Goal: Task Accomplishment & Management: Manage account settings

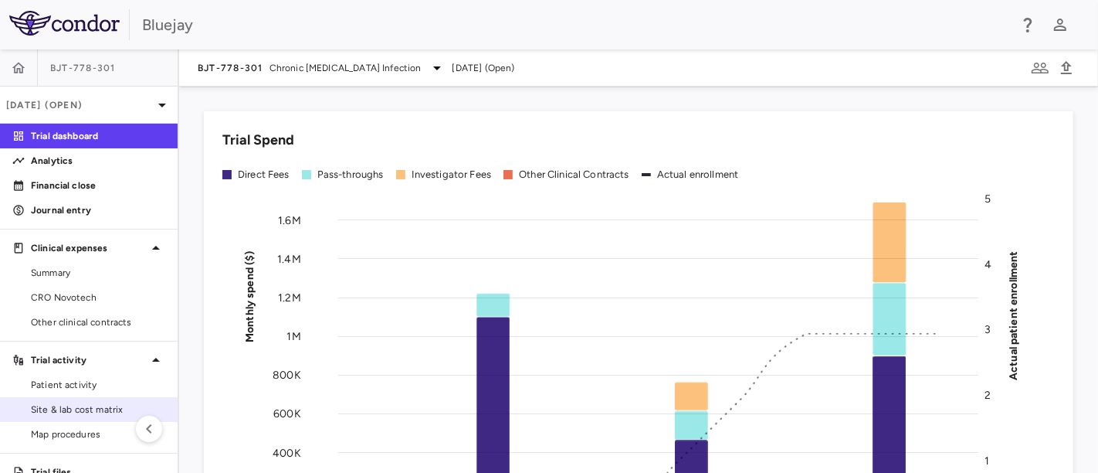
click at [66, 406] on span "Site & lab cost matrix" at bounding box center [98, 409] width 134 height 14
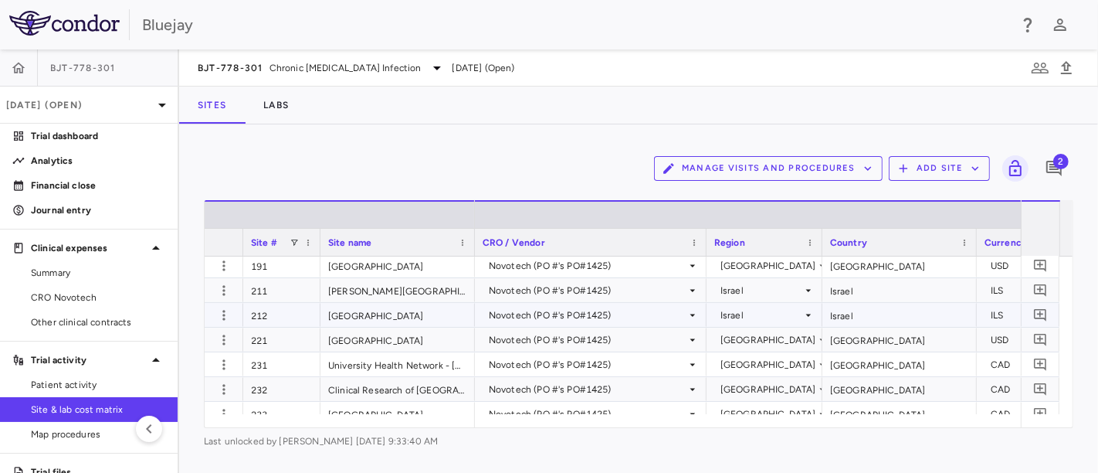
scroll to position [257, 0]
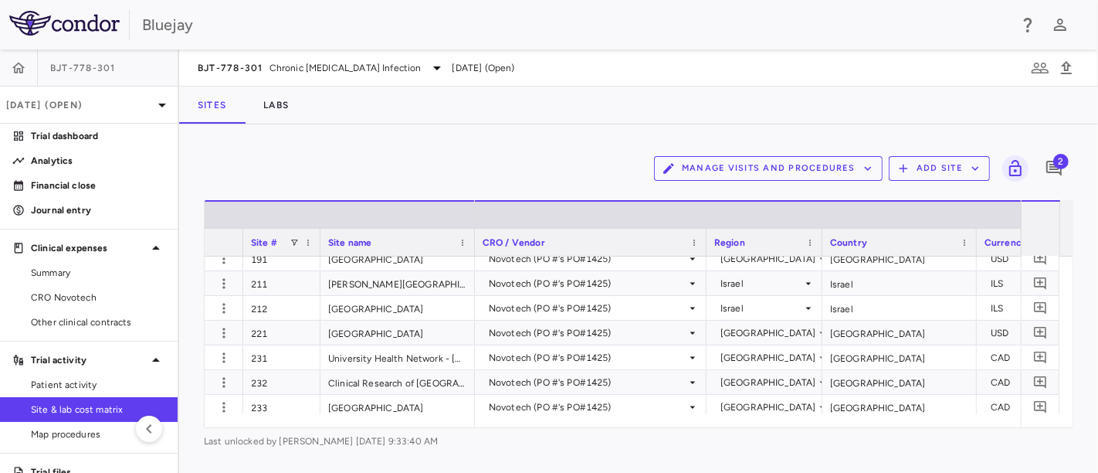
click at [867, 169] on icon "button" at bounding box center [868, 168] width 14 height 14
click at [713, 197] on li "Visit Schedules" at bounding box center [752, 198] width 165 height 23
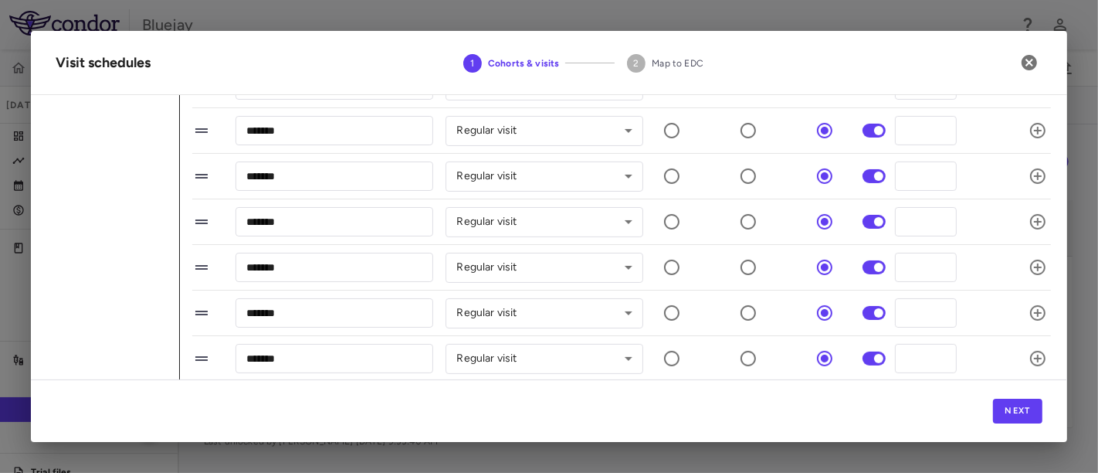
scroll to position [429, 0]
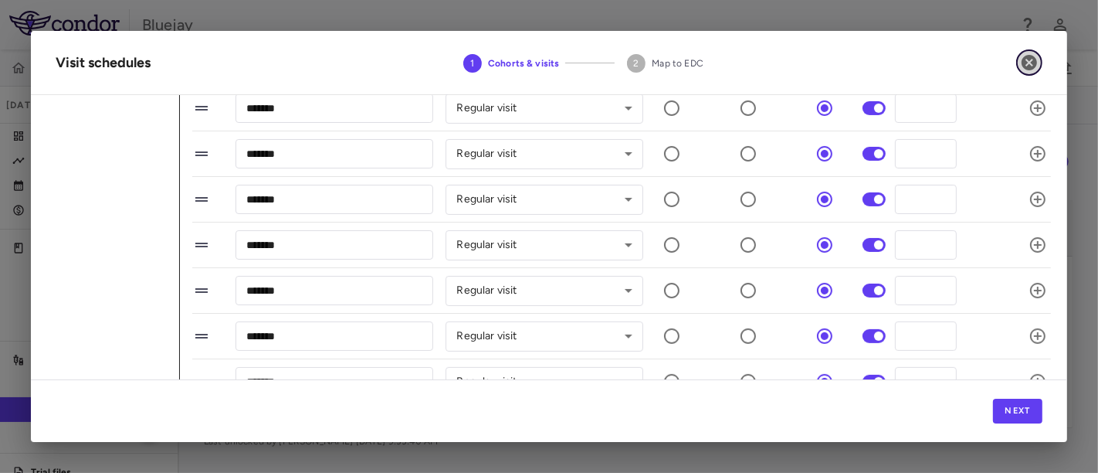
click at [1030, 60] on icon "button" at bounding box center [1029, 62] width 19 height 19
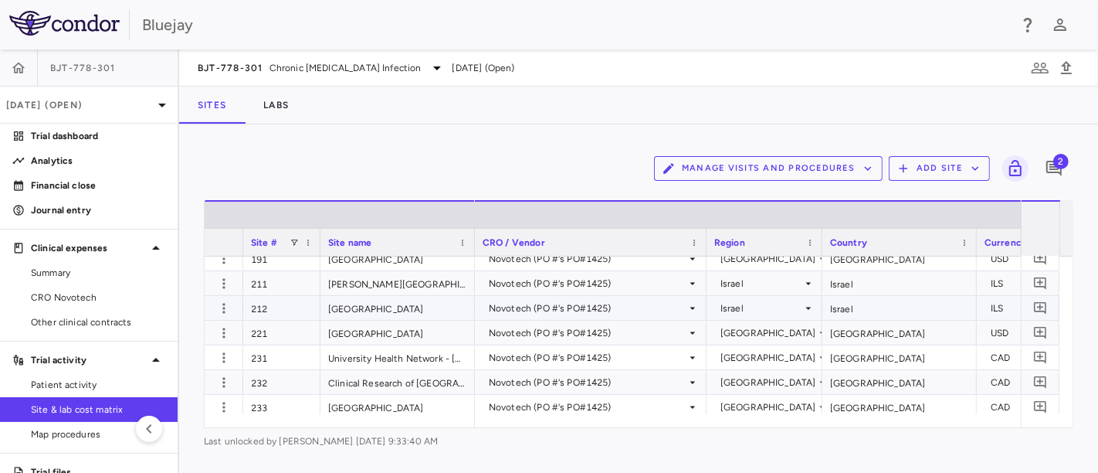
click at [355, 305] on div "[GEOGRAPHIC_DATA]" at bounding box center [398, 308] width 154 height 24
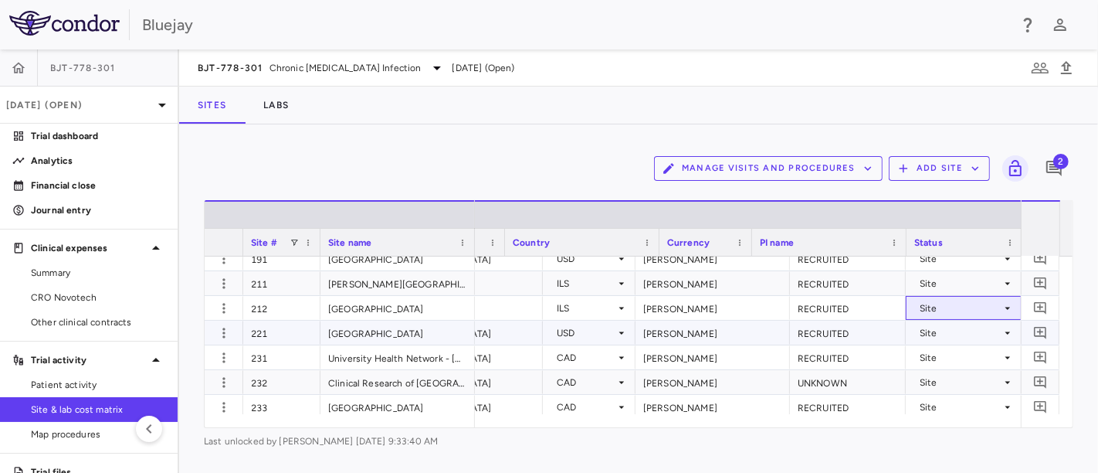
scroll to position [0, 0]
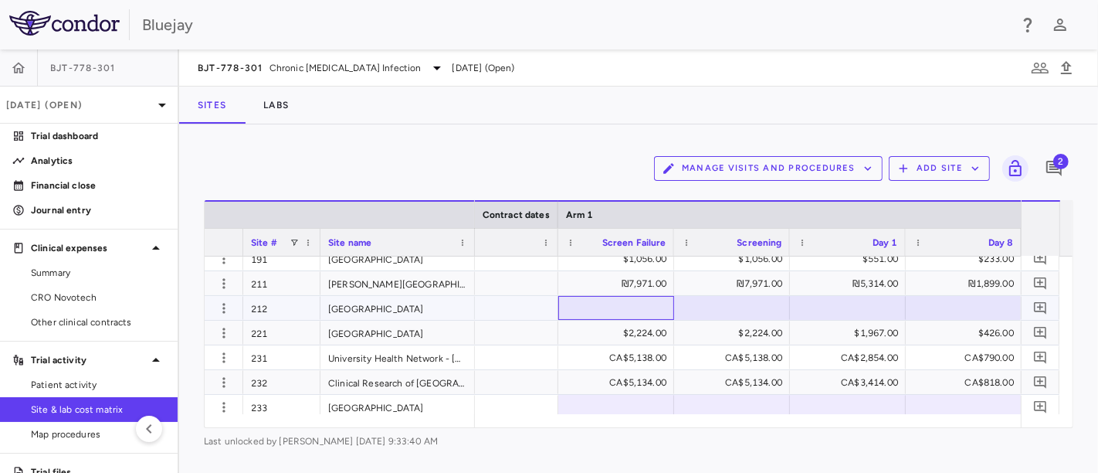
click at [622, 307] on div at bounding box center [616, 308] width 100 height 22
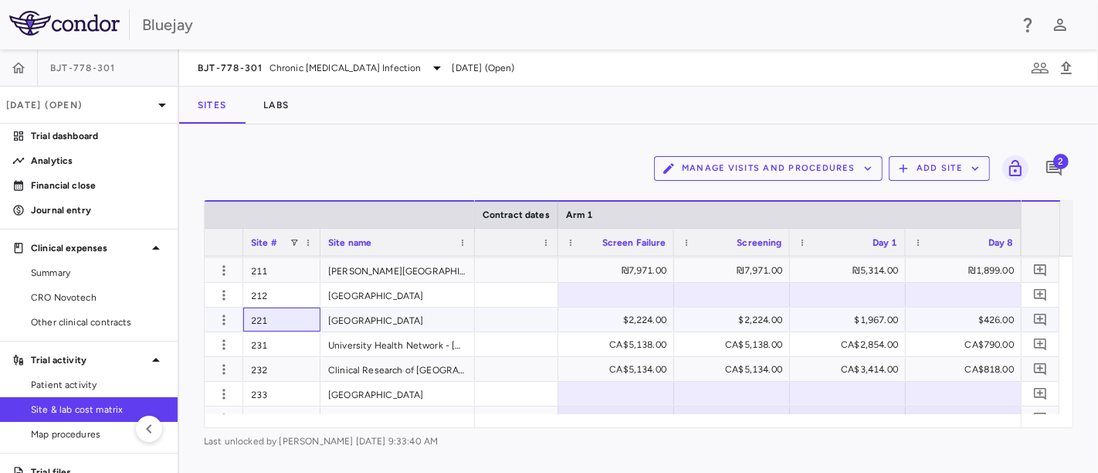
click at [291, 318] on div "221" at bounding box center [281, 319] width 77 height 24
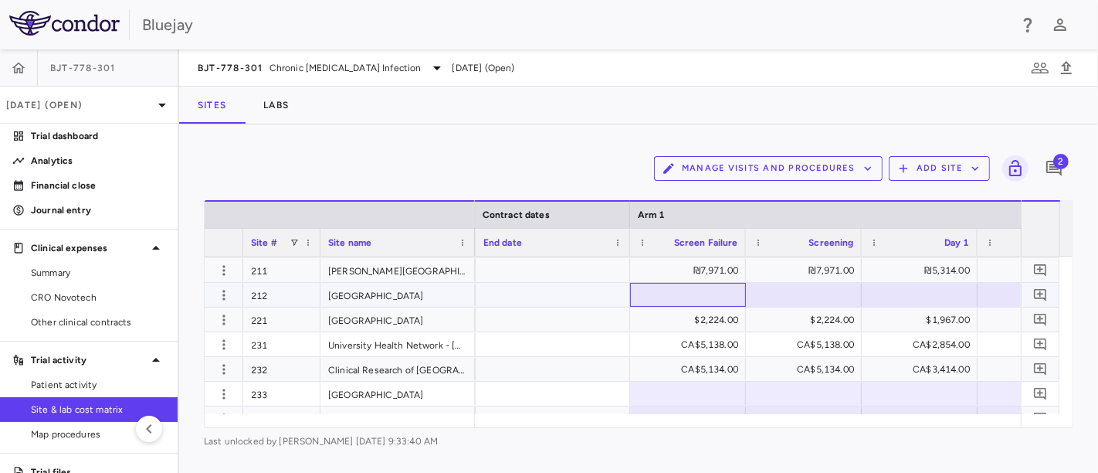
click at [703, 290] on div at bounding box center [688, 294] width 100 height 22
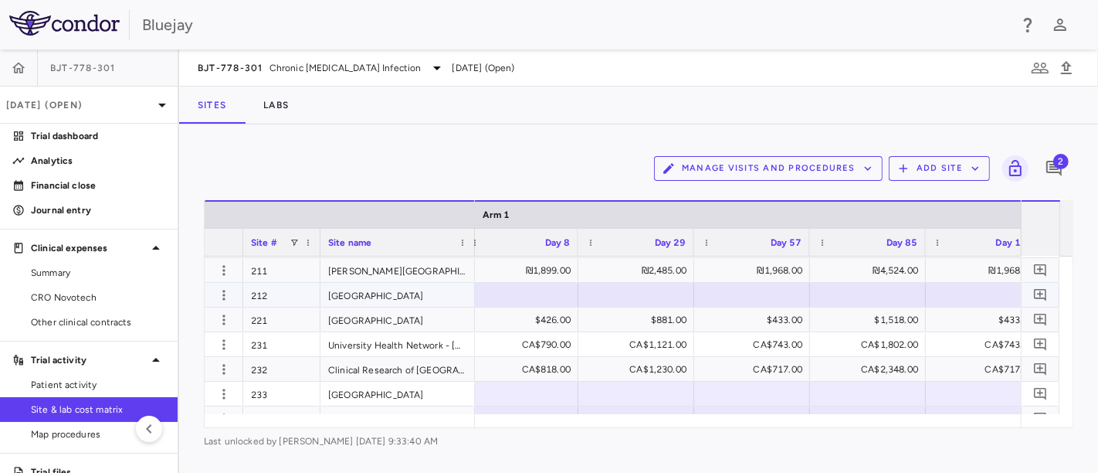
click at [535, 297] on div at bounding box center [520, 294] width 100 height 22
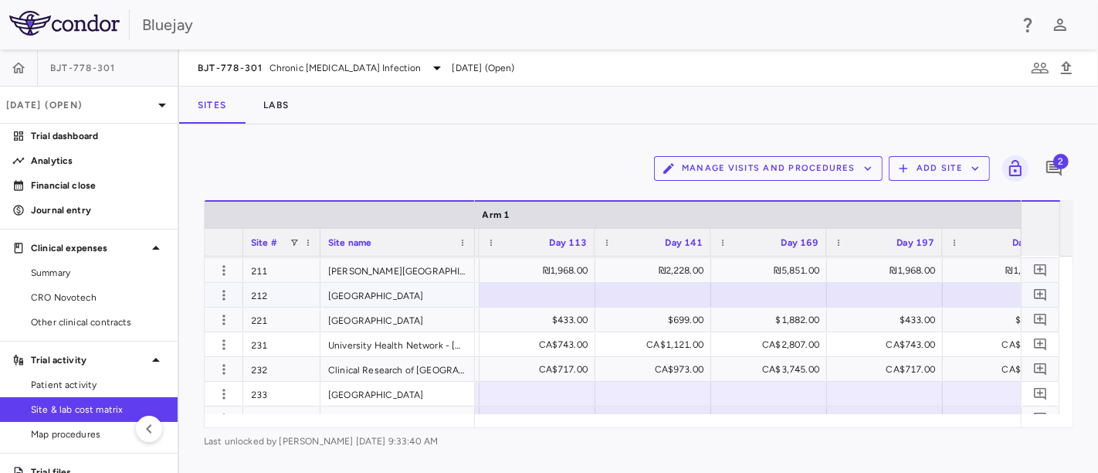
click at [555, 286] on div at bounding box center [537, 294] width 100 height 22
click at [542, 294] on input "text" at bounding box center [549, 295] width 91 height 25
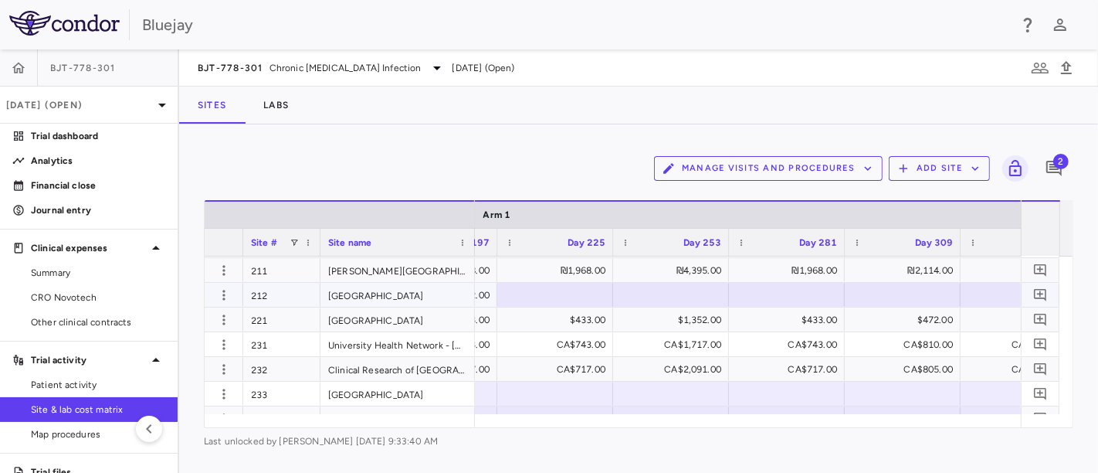
click at [582, 290] on div at bounding box center [555, 294] width 100 height 22
click at [566, 290] on input "text" at bounding box center [566, 295] width 91 height 25
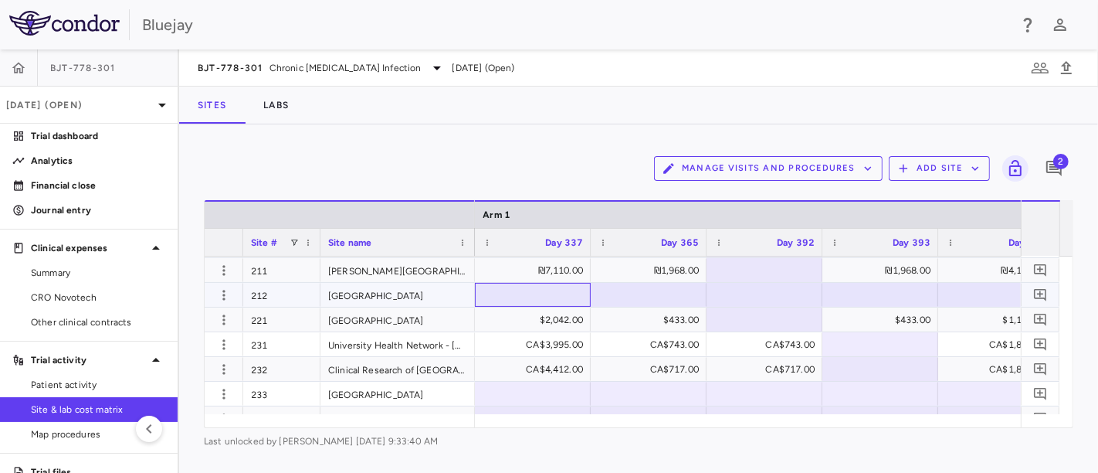
click at [549, 291] on div at bounding box center [533, 294] width 100 height 22
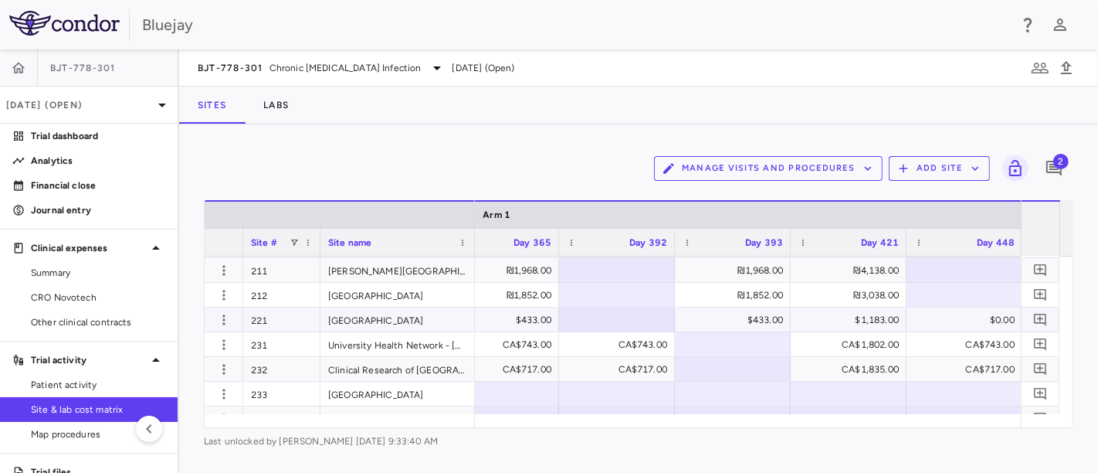
scroll to position [0, 3756]
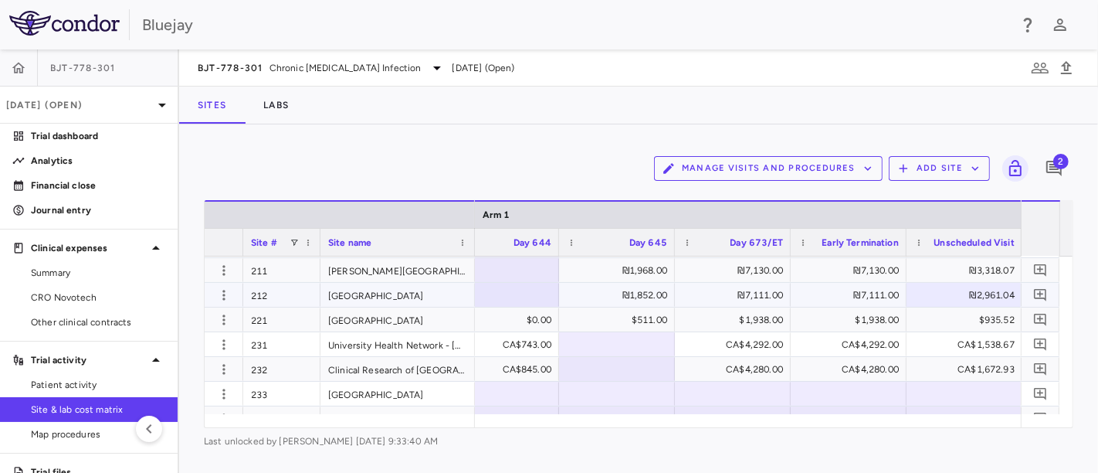
click at [536, 291] on div at bounding box center [501, 294] width 100 height 22
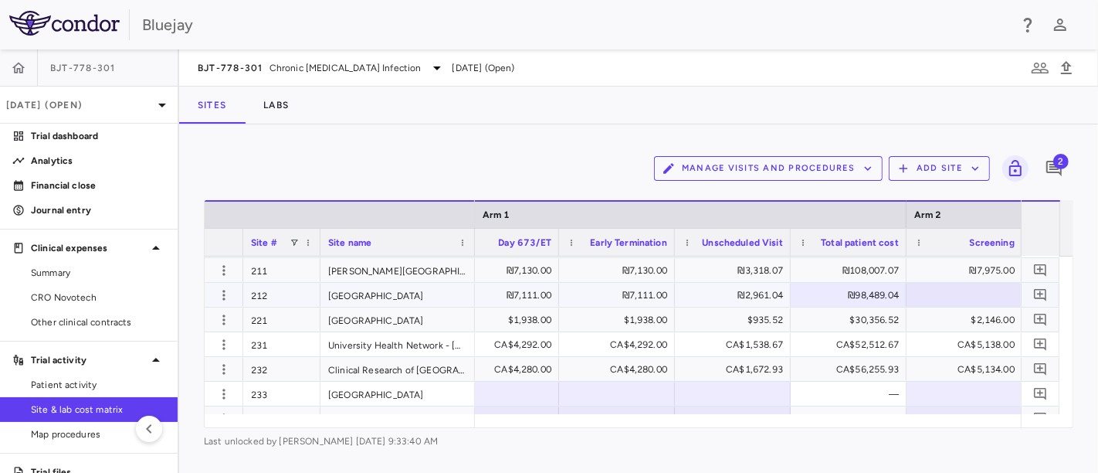
click at [941, 294] on div at bounding box center [965, 294] width 100 height 22
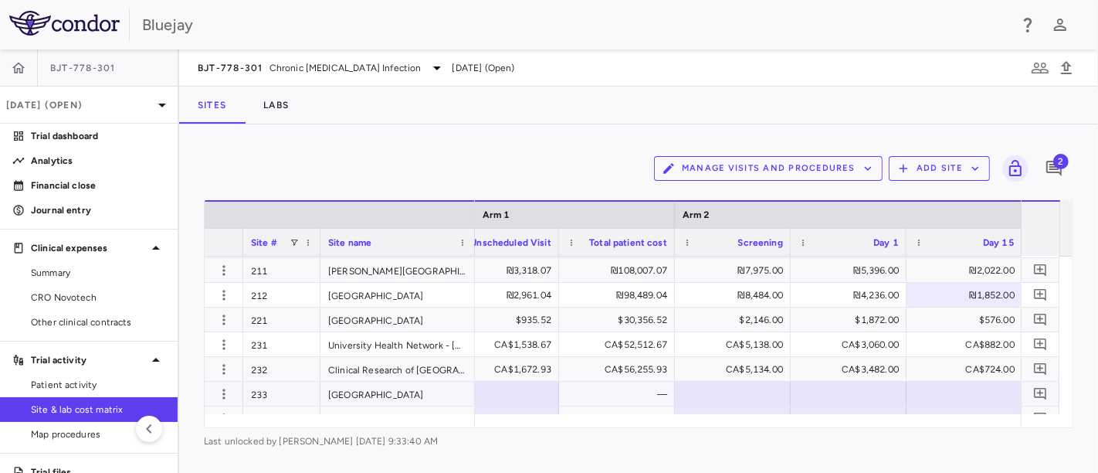
scroll to position [0, 6188]
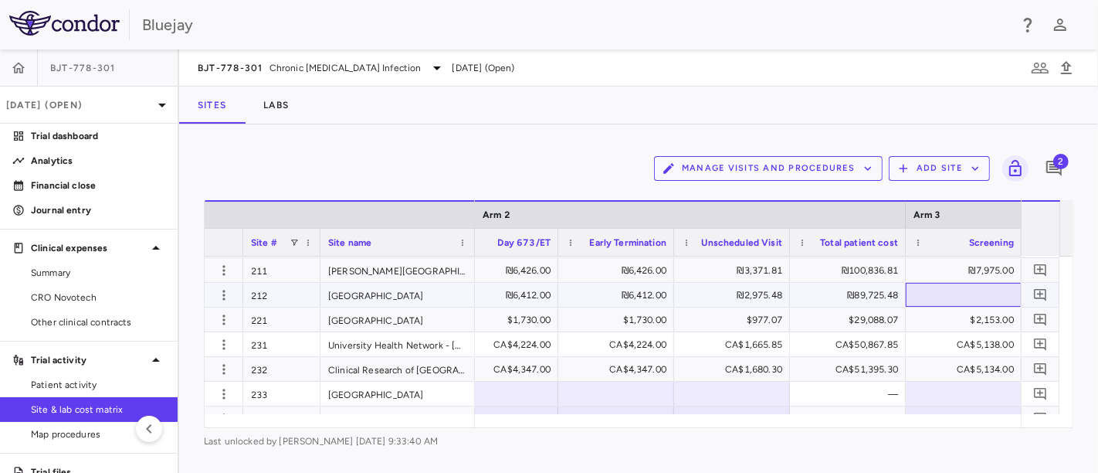
click at [959, 291] on div at bounding box center [964, 294] width 100 height 22
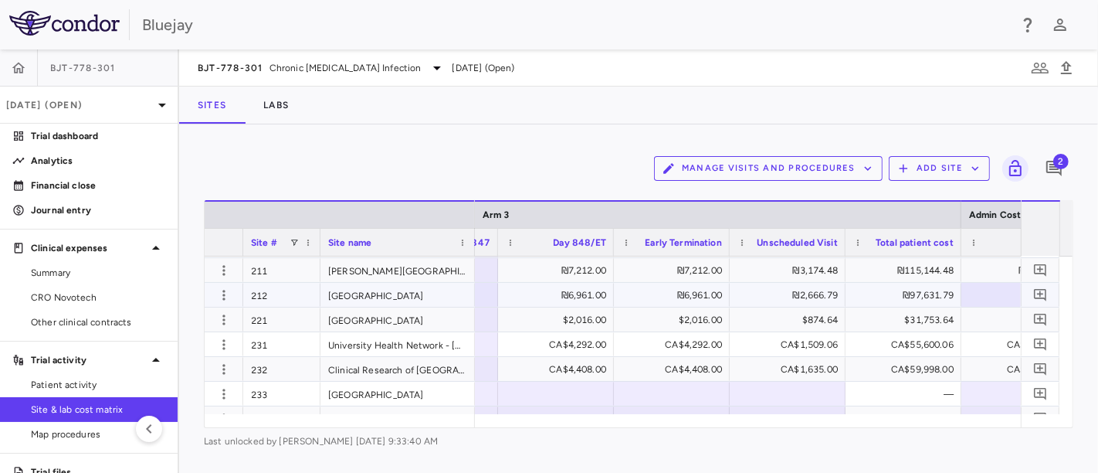
click at [901, 287] on div "₪97,631.79" at bounding box center [907, 295] width 94 height 25
click at [983, 288] on div at bounding box center [1019, 294] width 100 height 22
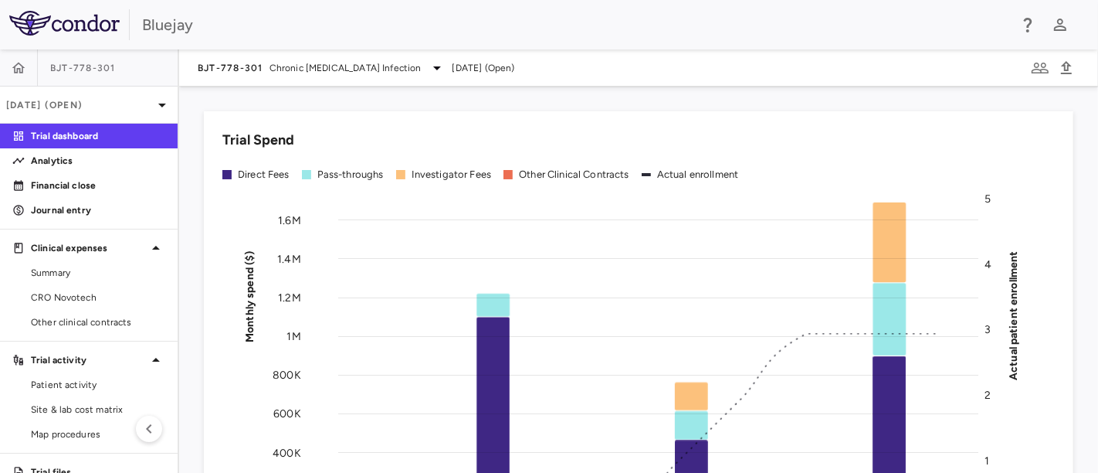
scroll to position [47, 0]
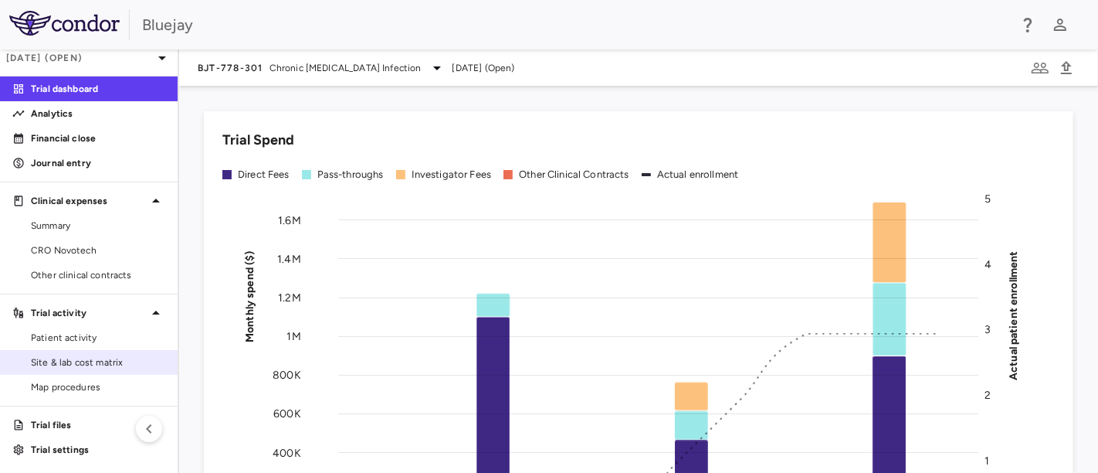
click at [93, 361] on span "Site & lab cost matrix" at bounding box center [98, 362] width 134 height 14
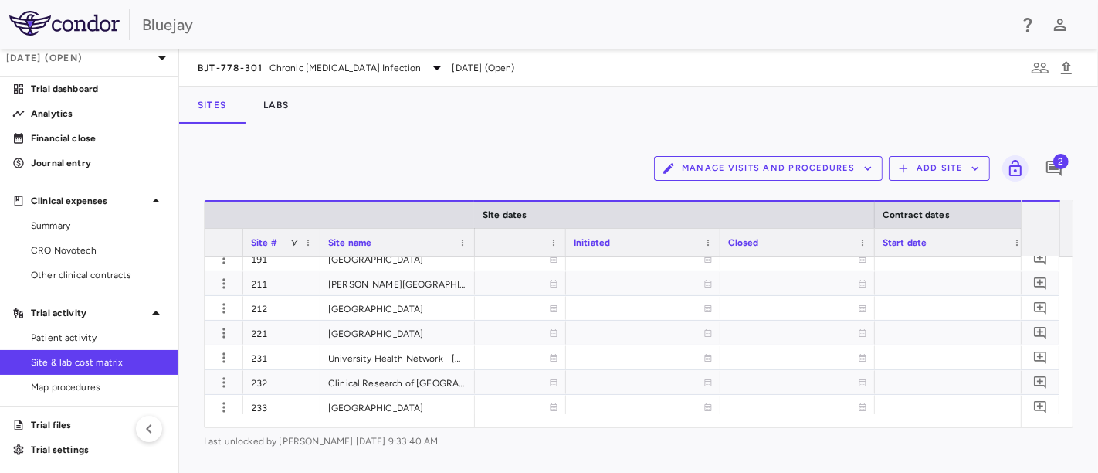
scroll to position [0, 1380]
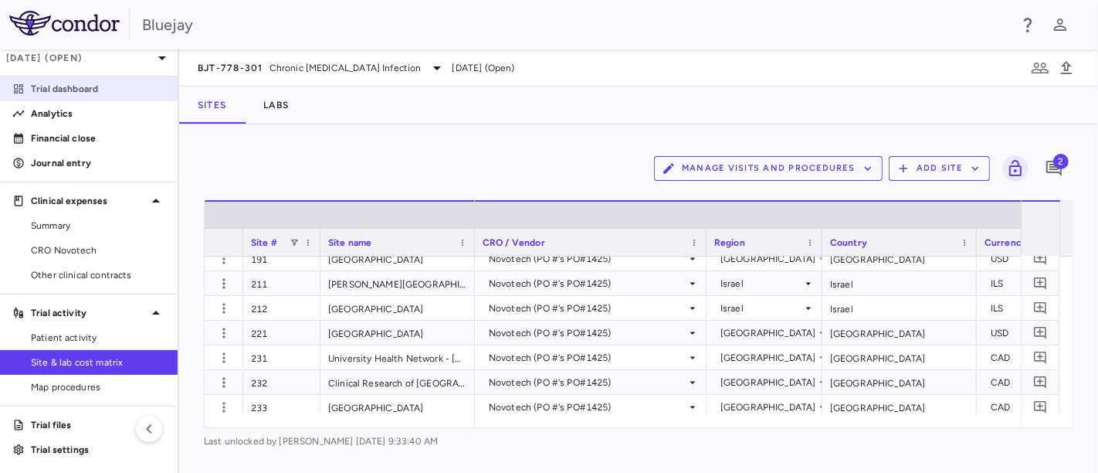
click at [84, 89] on p "Trial dashboard" at bounding box center [98, 89] width 134 height 14
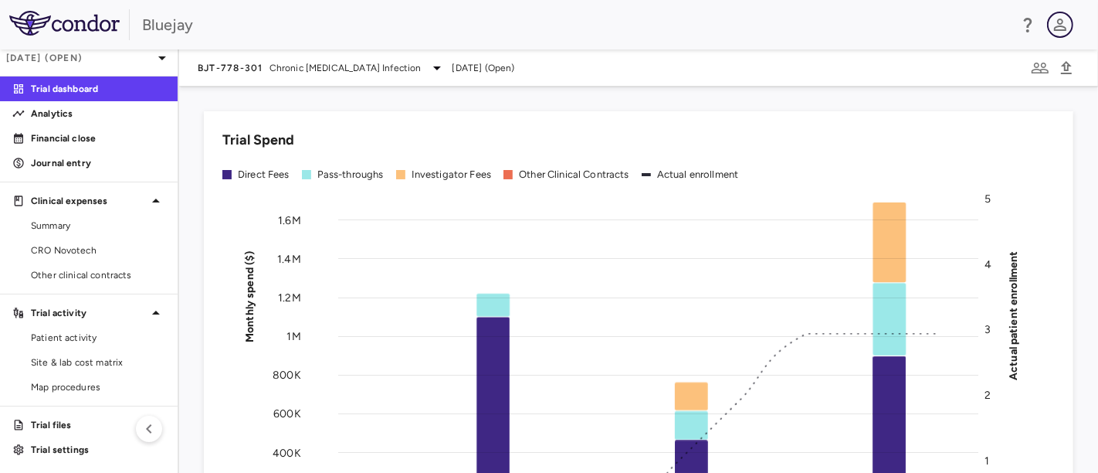
click at [1059, 24] on icon "button" at bounding box center [1060, 24] width 19 height 19
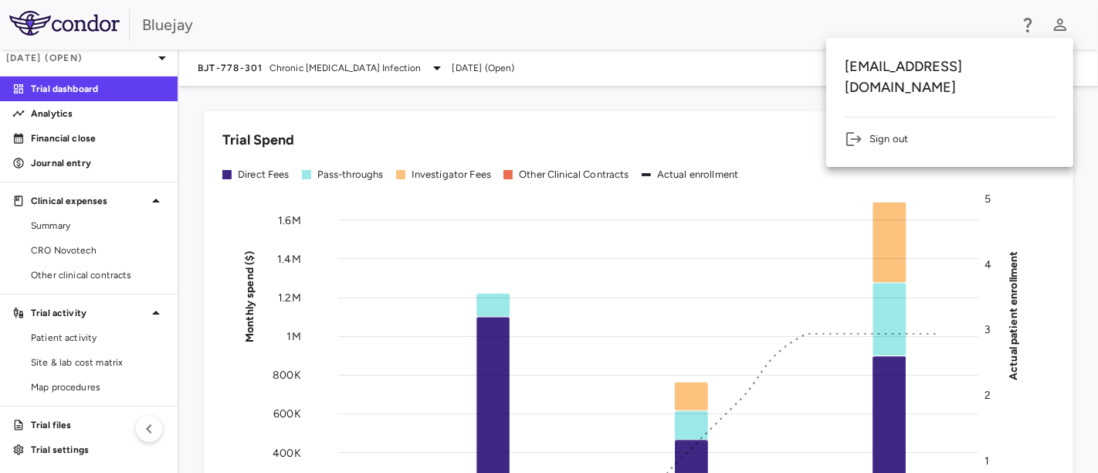
click at [887, 130] on li "Sign out" at bounding box center [950, 139] width 210 height 19
